Goal: Task Accomplishment & Management: Manage account settings

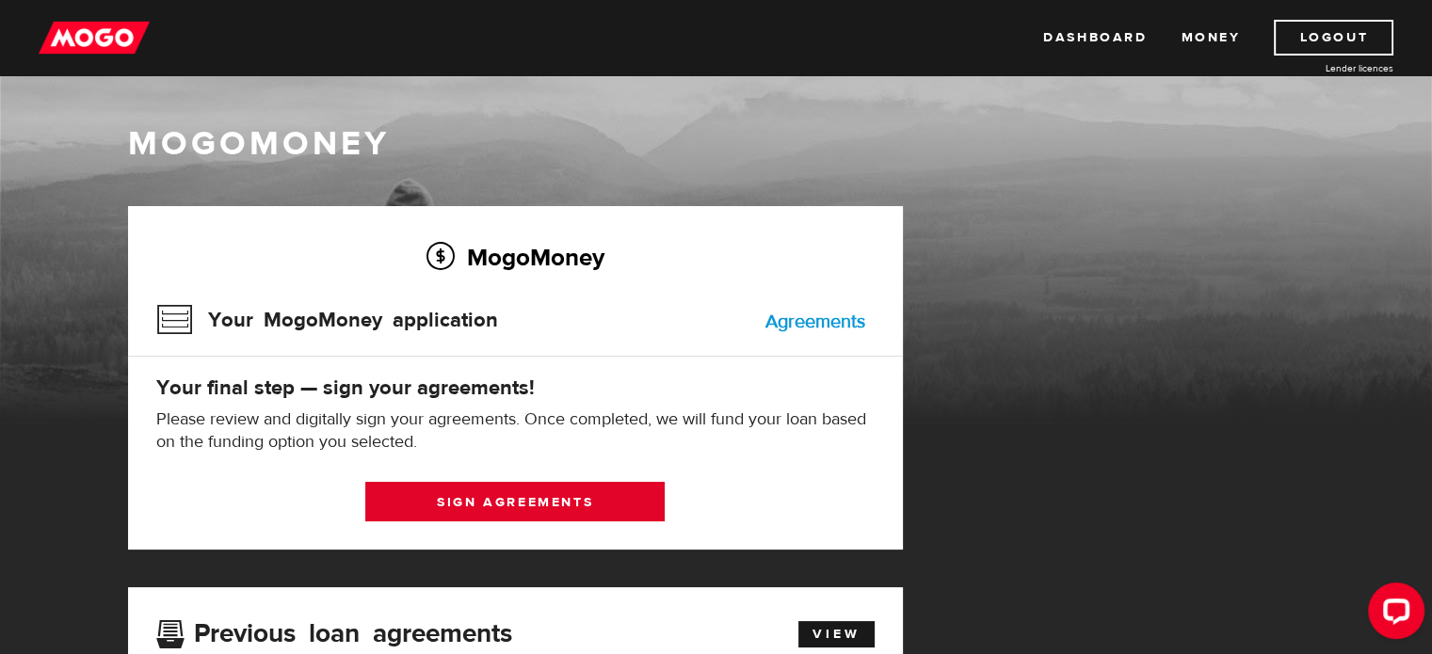
click at [480, 502] on link "Sign agreements" at bounding box center [514, 502] width 299 height 40
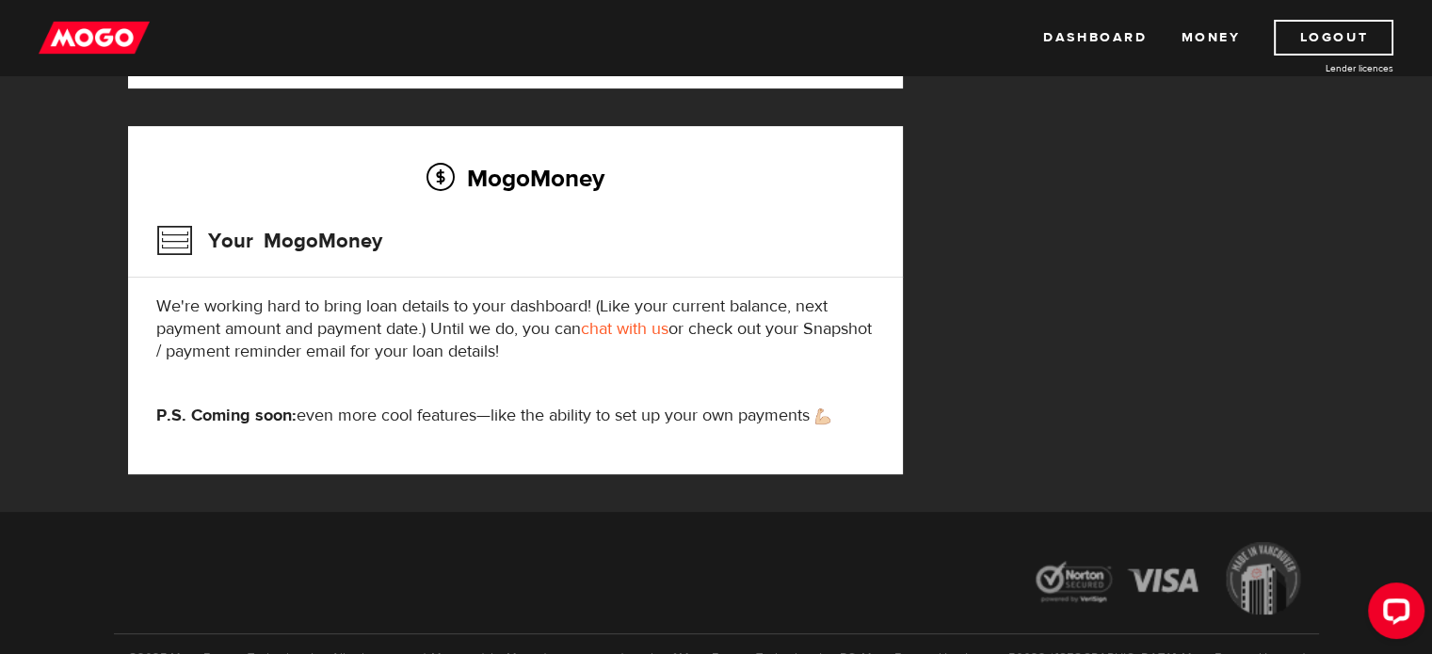
scroll to position [565, 0]
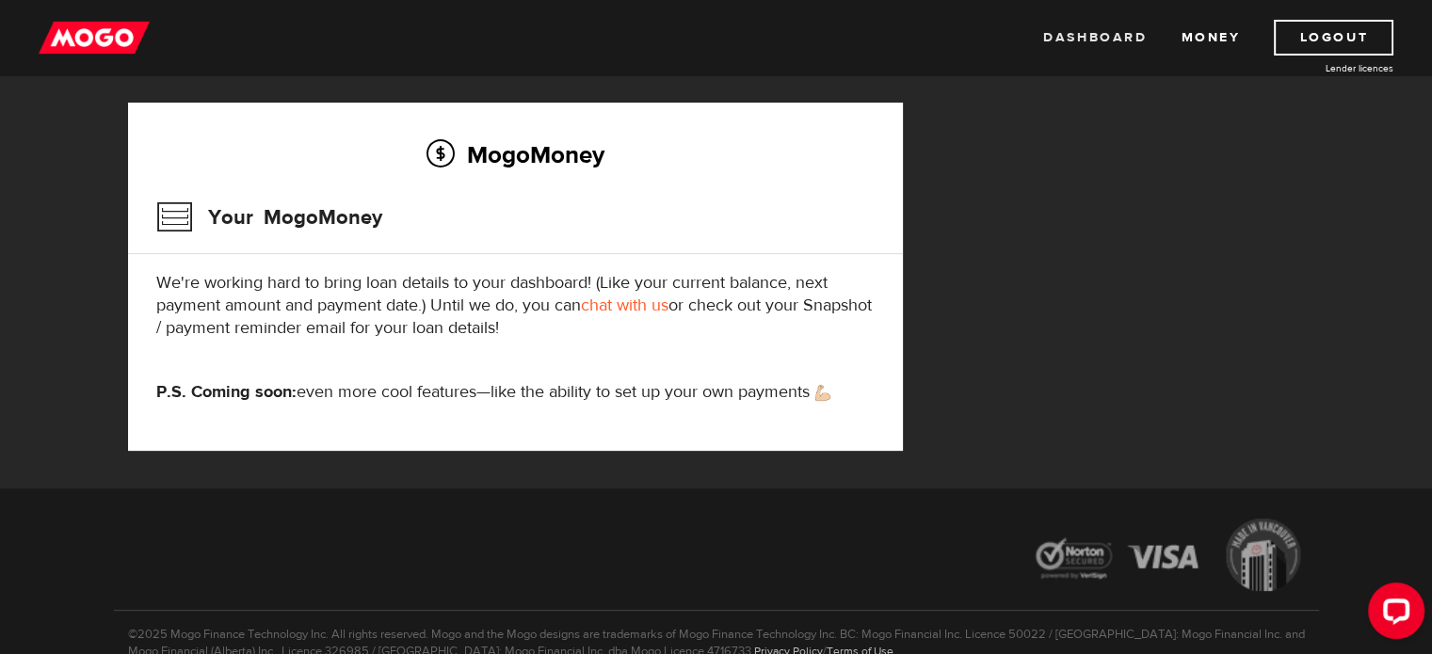
click at [1113, 39] on link "Dashboard" at bounding box center [1095, 38] width 104 height 36
